Goal: Task Accomplishment & Management: Manage account settings

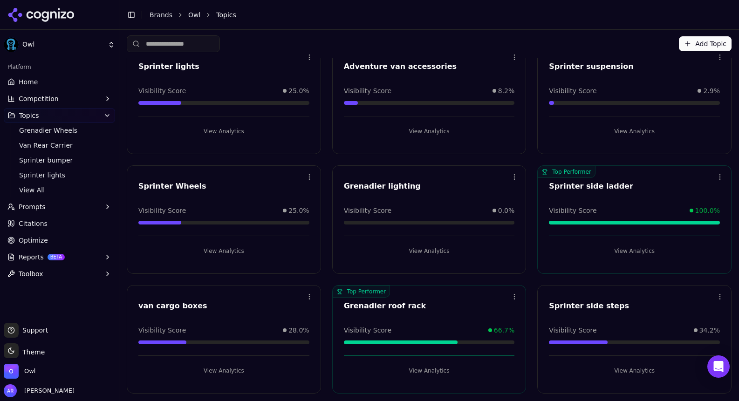
scroll to position [164, 0]
click at [34, 359] on div "Owl" at bounding box center [20, 371] width 32 height 15
click at [32, 359] on span "Owl" at bounding box center [29, 371] width 11 height 8
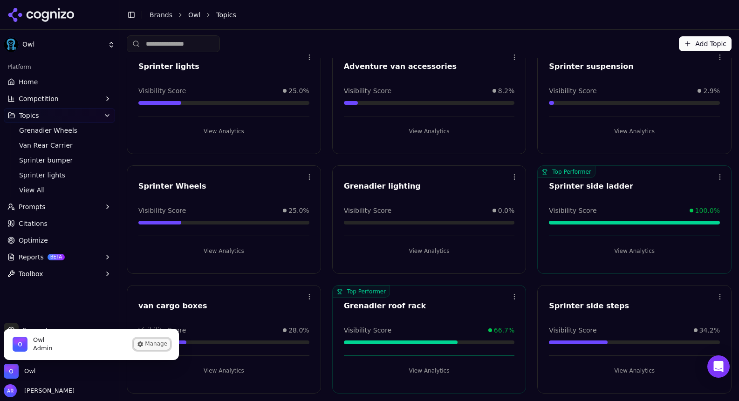
click at [151, 340] on button "Manage" at bounding box center [152, 344] width 36 height 11
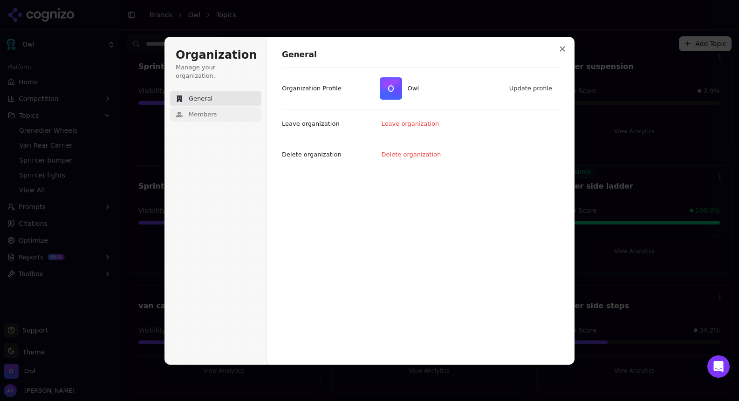
click at [214, 110] on span "Members" at bounding box center [203, 114] width 28 height 8
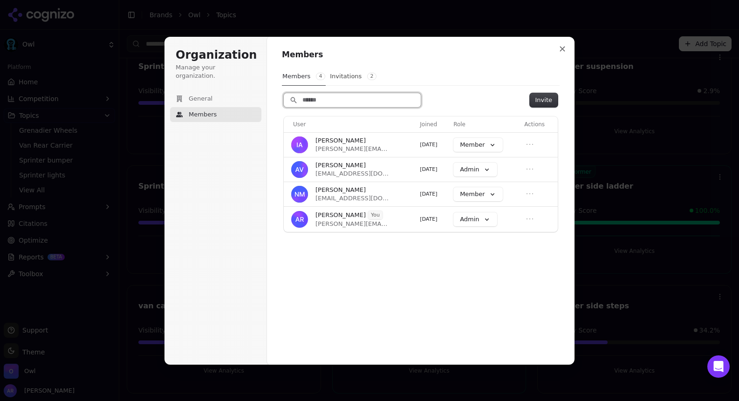
click at [336, 102] on input "Search" at bounding box center [352, 100] width 137 height 14
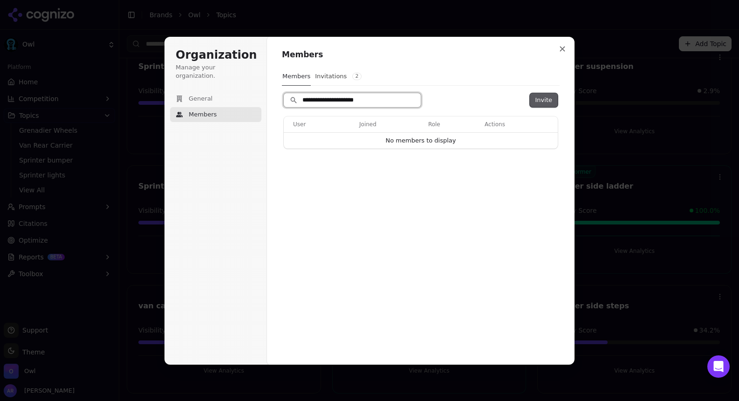
type input "**********"
click at [541, 102] on button "Invite" at bounding box center [544, 100] width 28 height 14
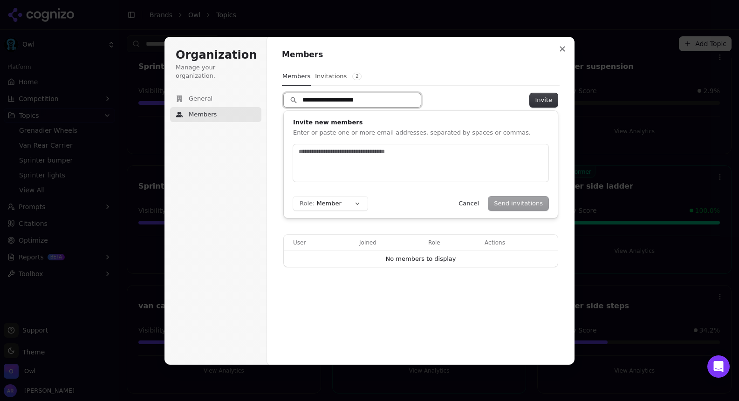
drag, startPoint x: 380, startPoint y: 100, endPoint x: 253, endPoint y: 99, distance: 126.7
click at [253, 99] on div "**********" at bounding box center [369, 201] width 410 height 328
click at [327, 152] on input "text" at bounding box center [419, 151] width 244 height 9
click at [528, 206] on button "Send invitations" at bounding box center [518, 204] width 60 height 14
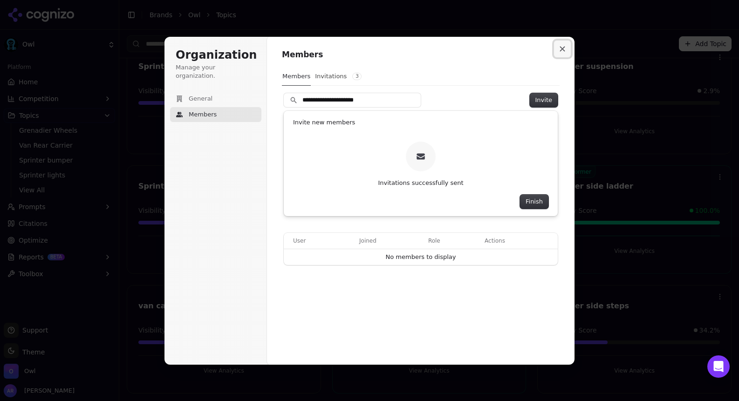
click at [561, 53] on button "Close modal" at bounding box center [562, 49] width 17 height 17
